Goal: Task Accomplishment & Management: Manage account settings

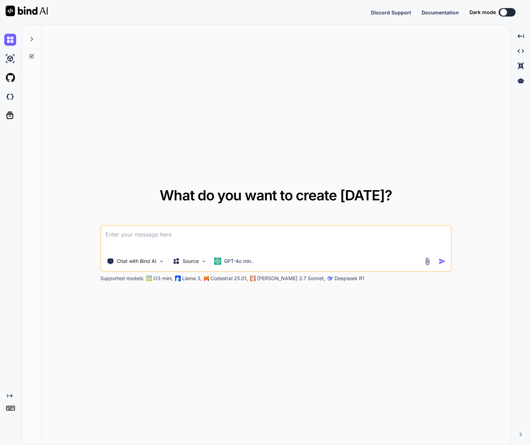
type textarea "x"
click at [494, 14] on button "Sign in" at bounding box center [500, 12] width 38 height 14
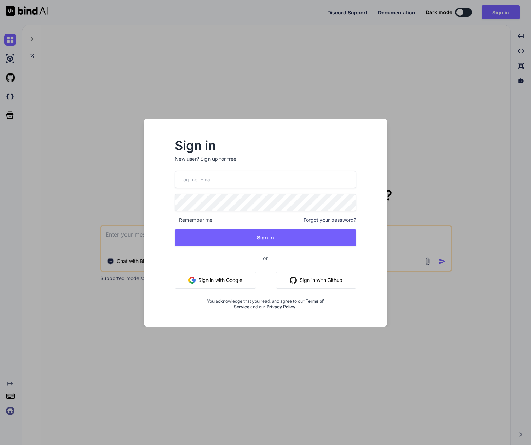
type input "[EMAIL_ADDRESS][DOMAIN_NAME]"
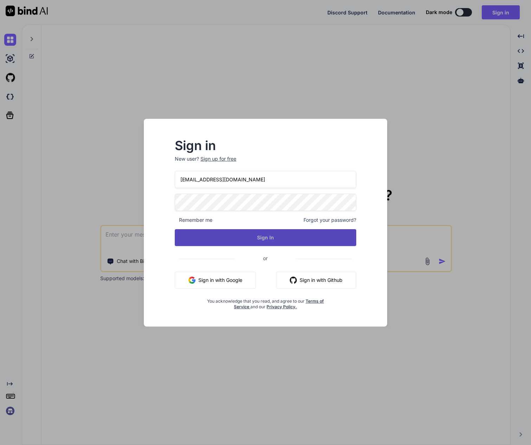
click at [248, 236] on button "Sign In" at bounding box center [265, 237] width 181 height 17
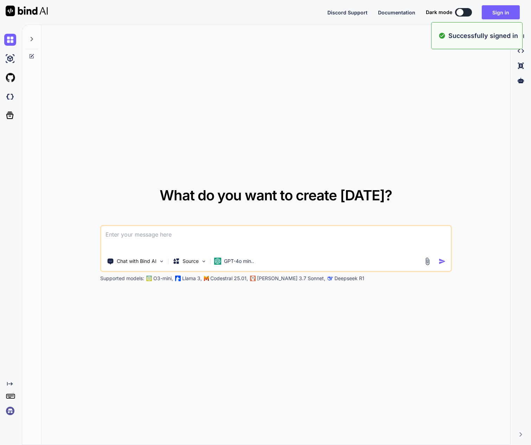
type textarea "x"
click at [152, 235] on textarea at bounding box center [275, 239] width 349 height 26
paste textarea
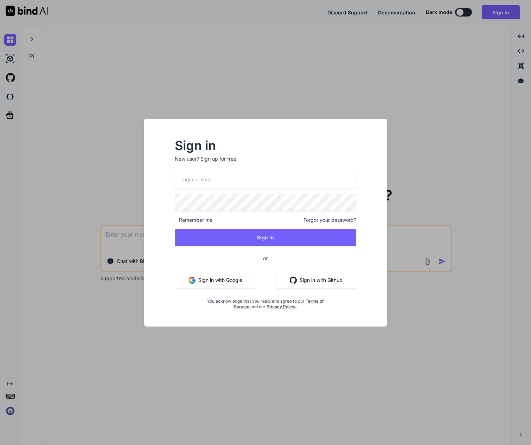
drag, startPoint x: 403, startPoint y: 151, endPoint x: 395, endPoint y: 154, distance: 8.6
click at [402, 151] on div "Sign in New user? Sign up for free Remember me Forgot your password? Sign In or…" at bounding box center [265, 222] width 531 height 445
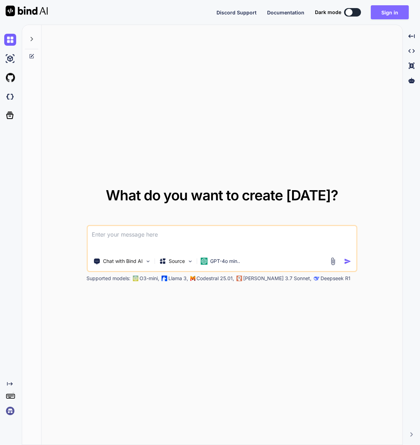
click at [388, 12] on button "Sign in" at bounding box center [390, 12] width 38 height 14
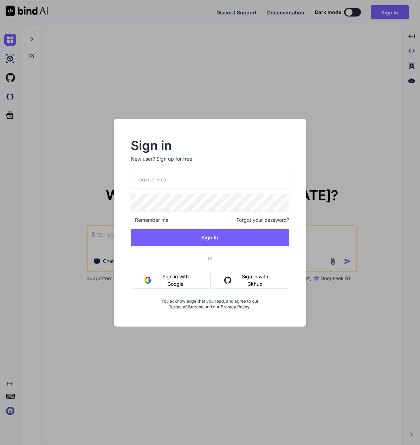
type input "[EMAIL_ADDRESS][DOMAIN_NAME]"
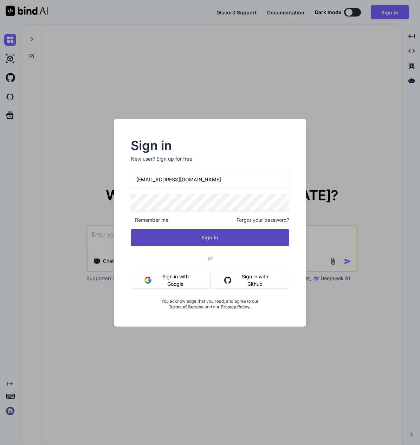
click at [199, 240] on button "Sign In" at bounding box center [210, 237] width 159 height 17
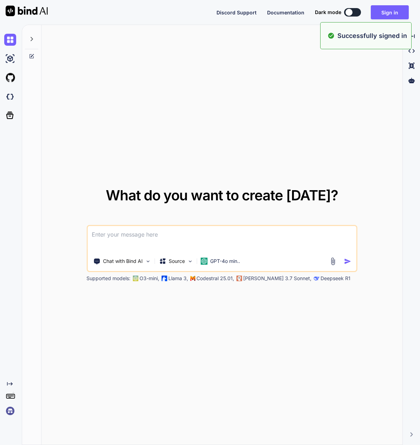
click at [194, 232] on textarea at bounding box center [221, 239] width 269 height 26
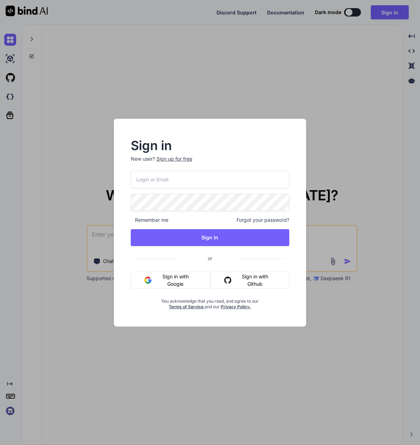
click at [99, 174] on div "Sign in New user? Sign up for free Remember me Forgot your password? Sign In or…" at bounding box center [210, 222] width 420 height 445
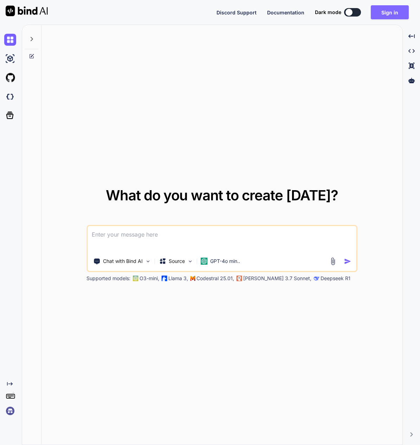
click at [389, 11] on button "Sign in" at bounding box center [390, 12] width 38 height 14
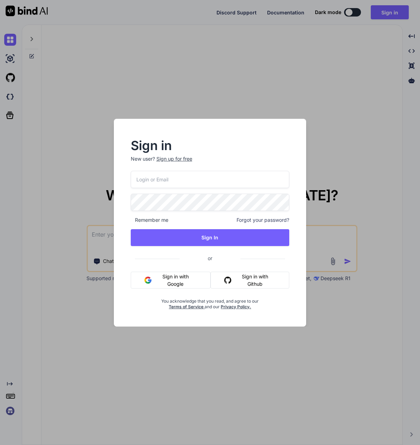
type input "[EMAIL_ADDRESS][DOMAIN_NAME]"
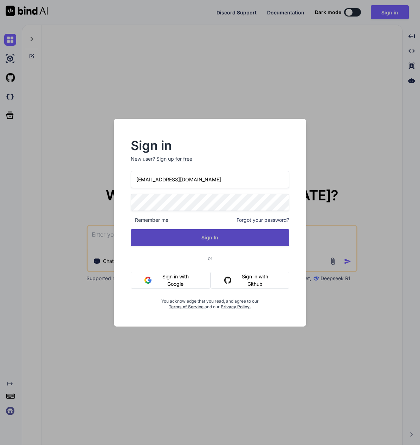
click at [205, 237] on button "Sign In" at bounding box center [210, 237] width 159 height 17
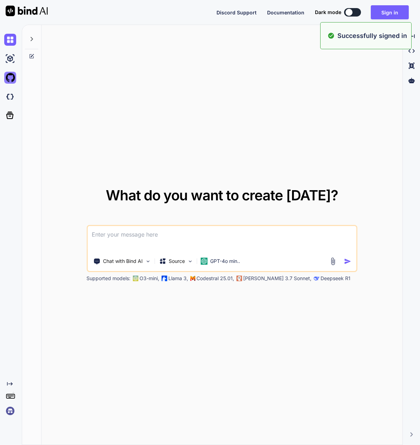
click at [14, 79] on img at bounding box center [10, 78] width 12 height 12
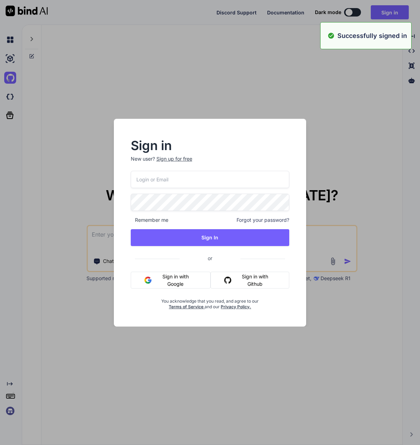
click at [256, 108] on div "Sign in New user? Sign up for free Remember me Forgot your password? Sign In or…" at bounding box center [210, 222] width 420 height 445
